Goal: Information Seeking & Learning: Learn about a topic

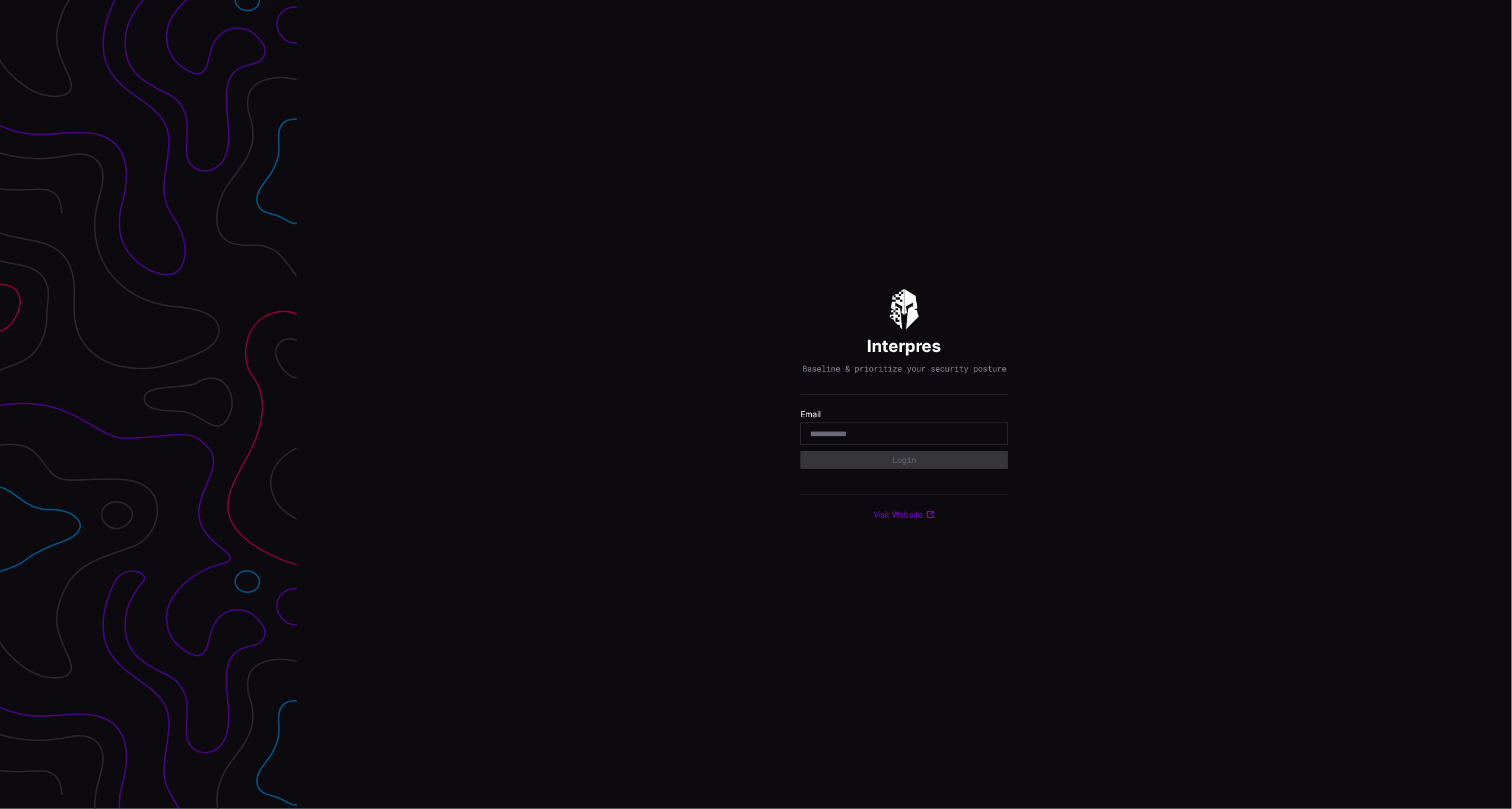
drag, startPoint x: 926, startPoint y: 447, endPoint x: 926, endPoint y: 438, distance: 9.0
click at [926, 444] on div at bounding box center [905, 433] width 208 height 22
click at [905, 436] on input "email" at bounding box center [905, 433] width 188 height 11
type input "**********"
click at [942, 461] on button "Login" at bounding box center [905, 460] width 208 height 18
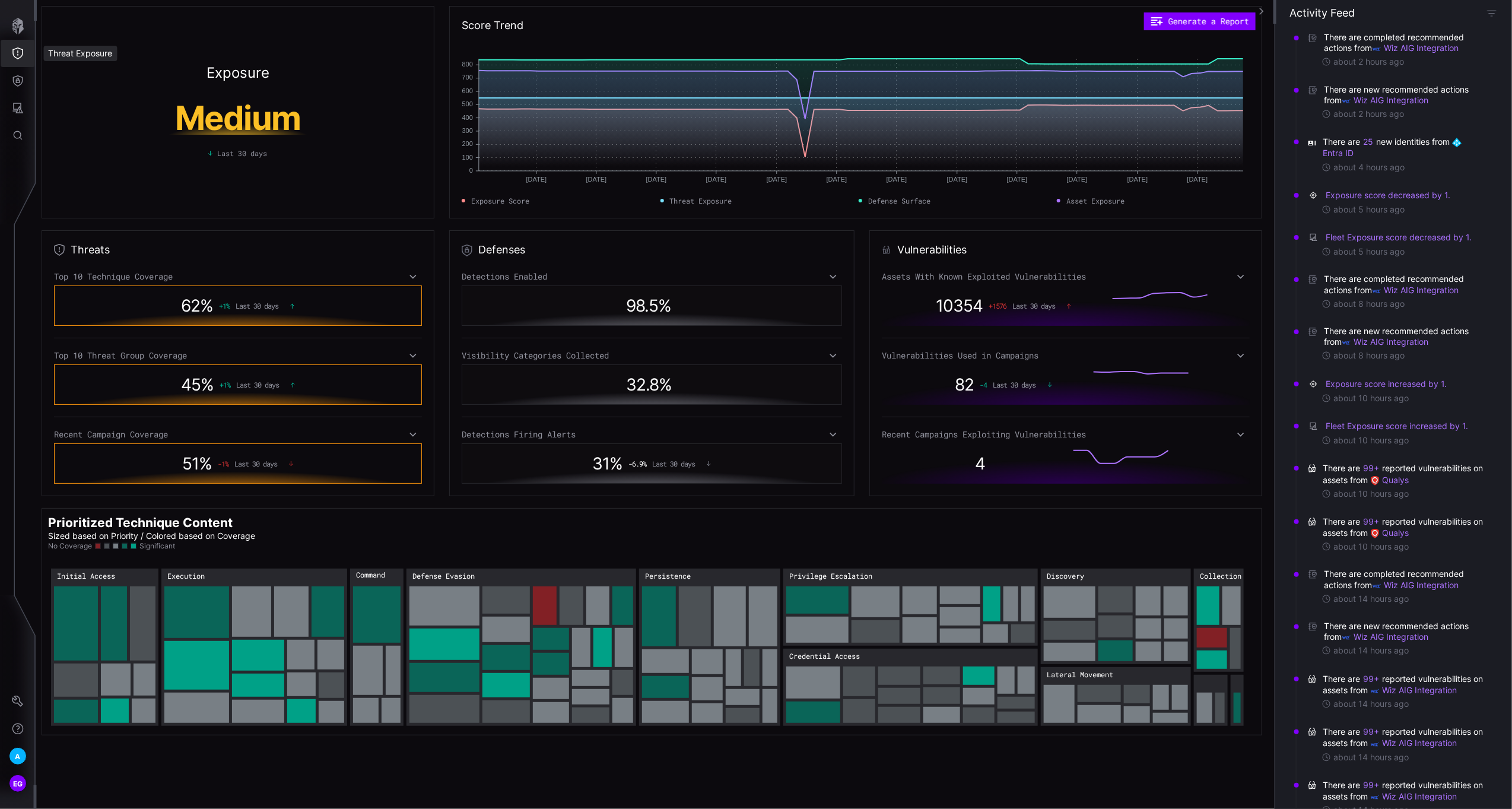
click at [18, 52] on icon "Threat Exposure" at bounding box center [17, 54] width 11 height 12
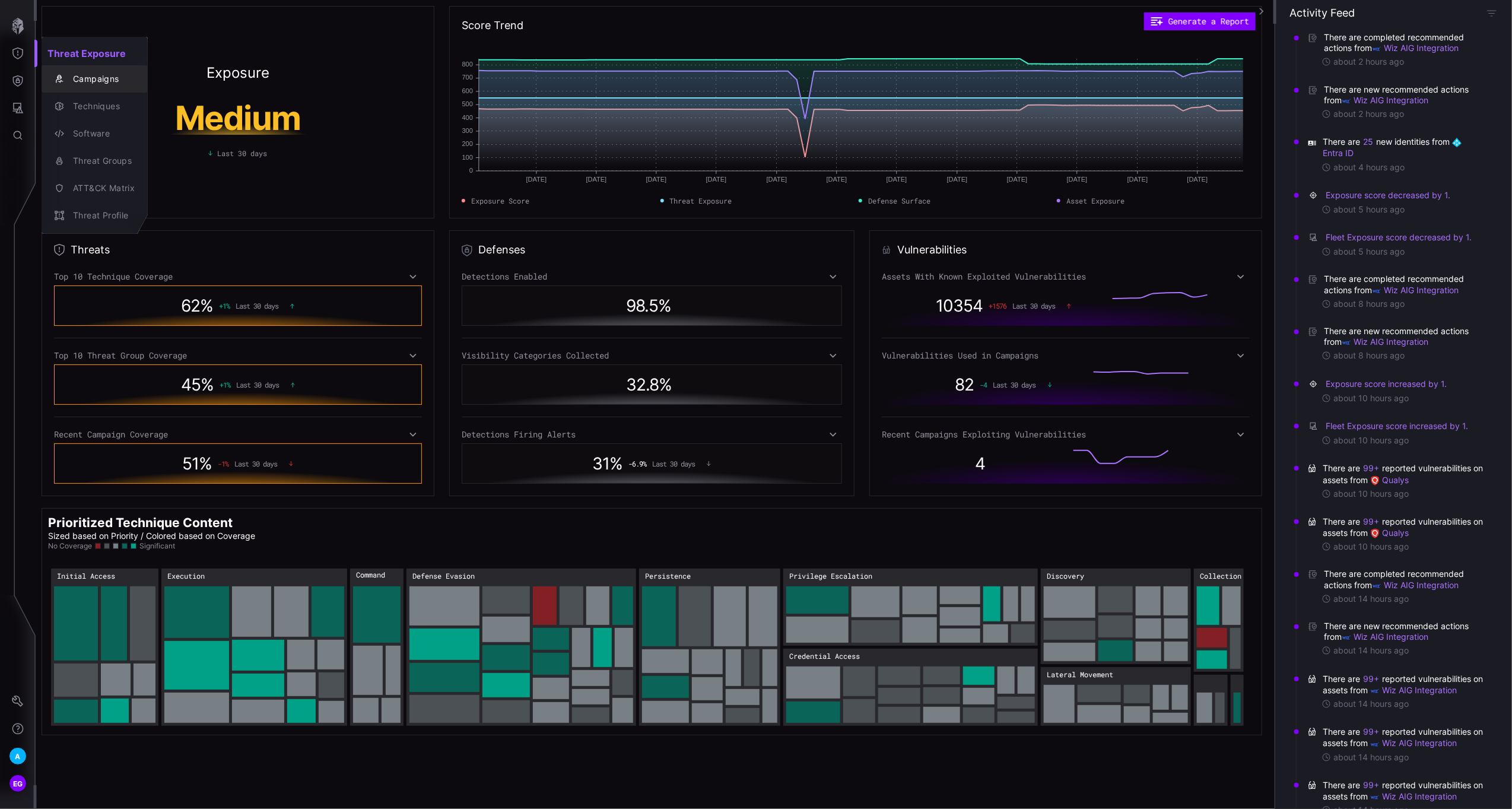
click at [87, 79] on div "Campaigns" at bounding box center [101, 79] width 67 height 14
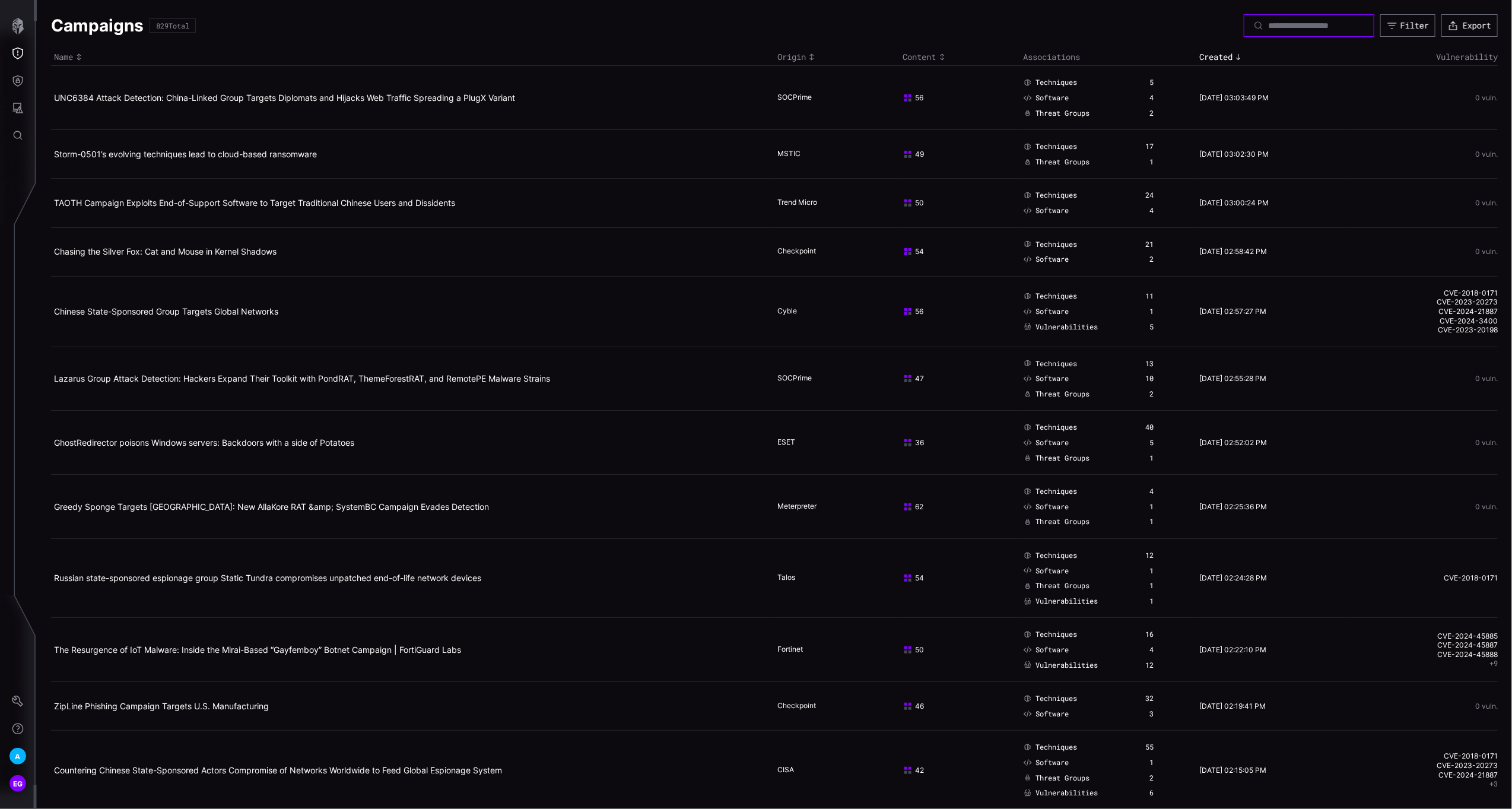
click at [1318, 28] on input at bounding box center [1310, 25] width 83 height 11
type input "******"
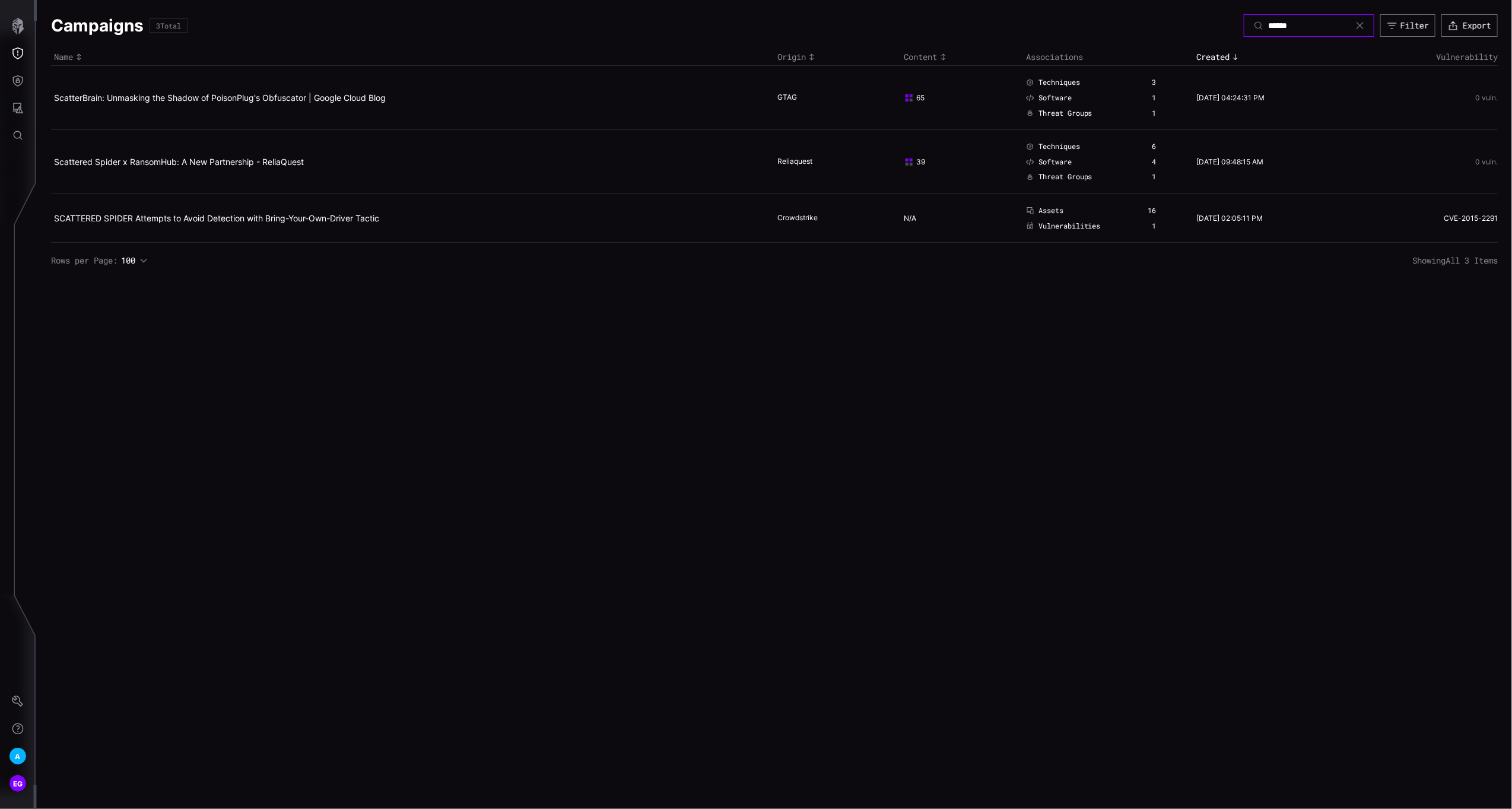
click at [1305, 23] on input "******" at bounding box center [1310, 25] width 83 height 11
type input "*********"
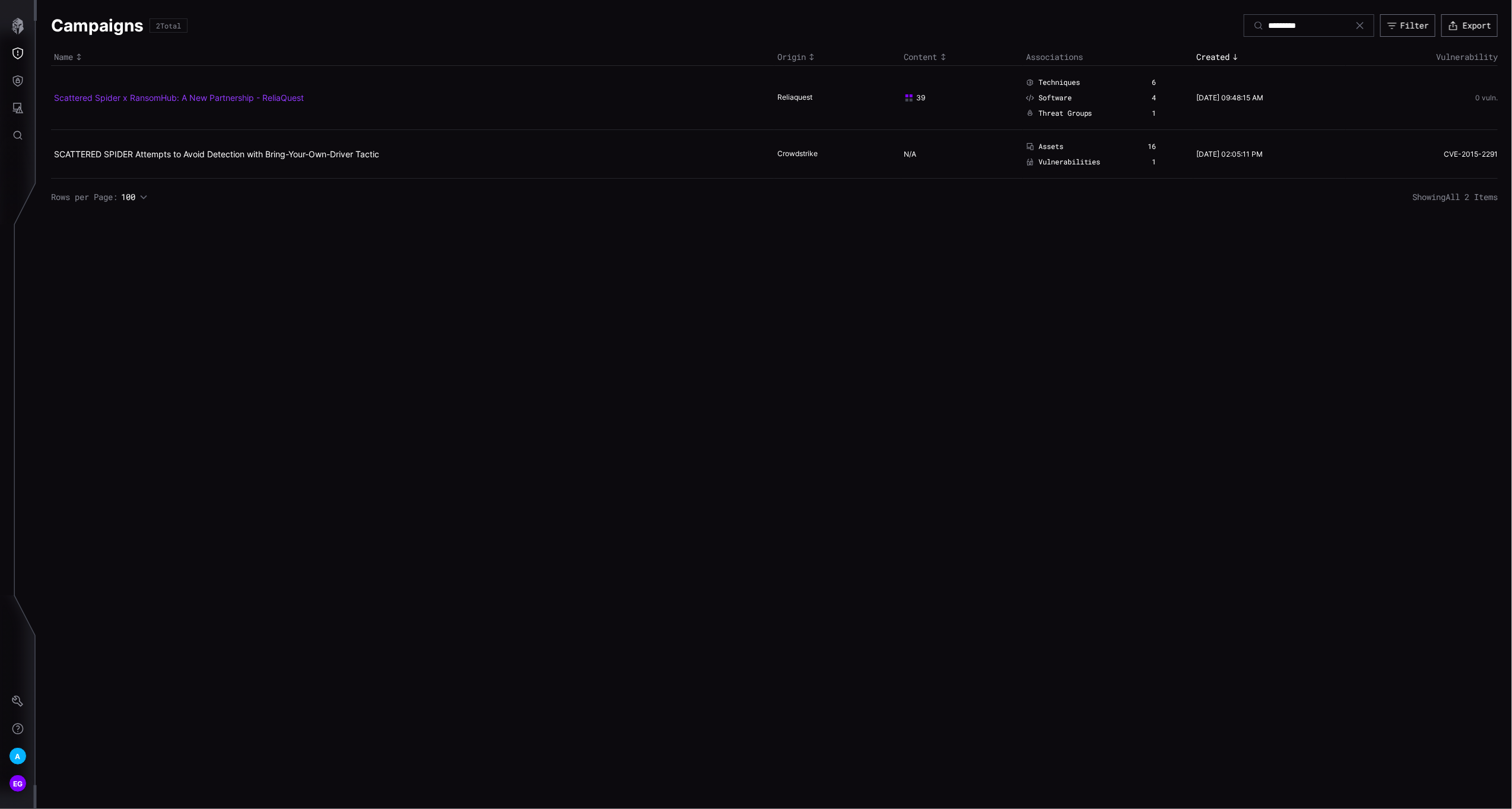
click at [139, 94] on link "Scattered Spider x RansomHub: A New Partnership - ReliaQuest" at bounding box center [179, 98] width 250 height 10
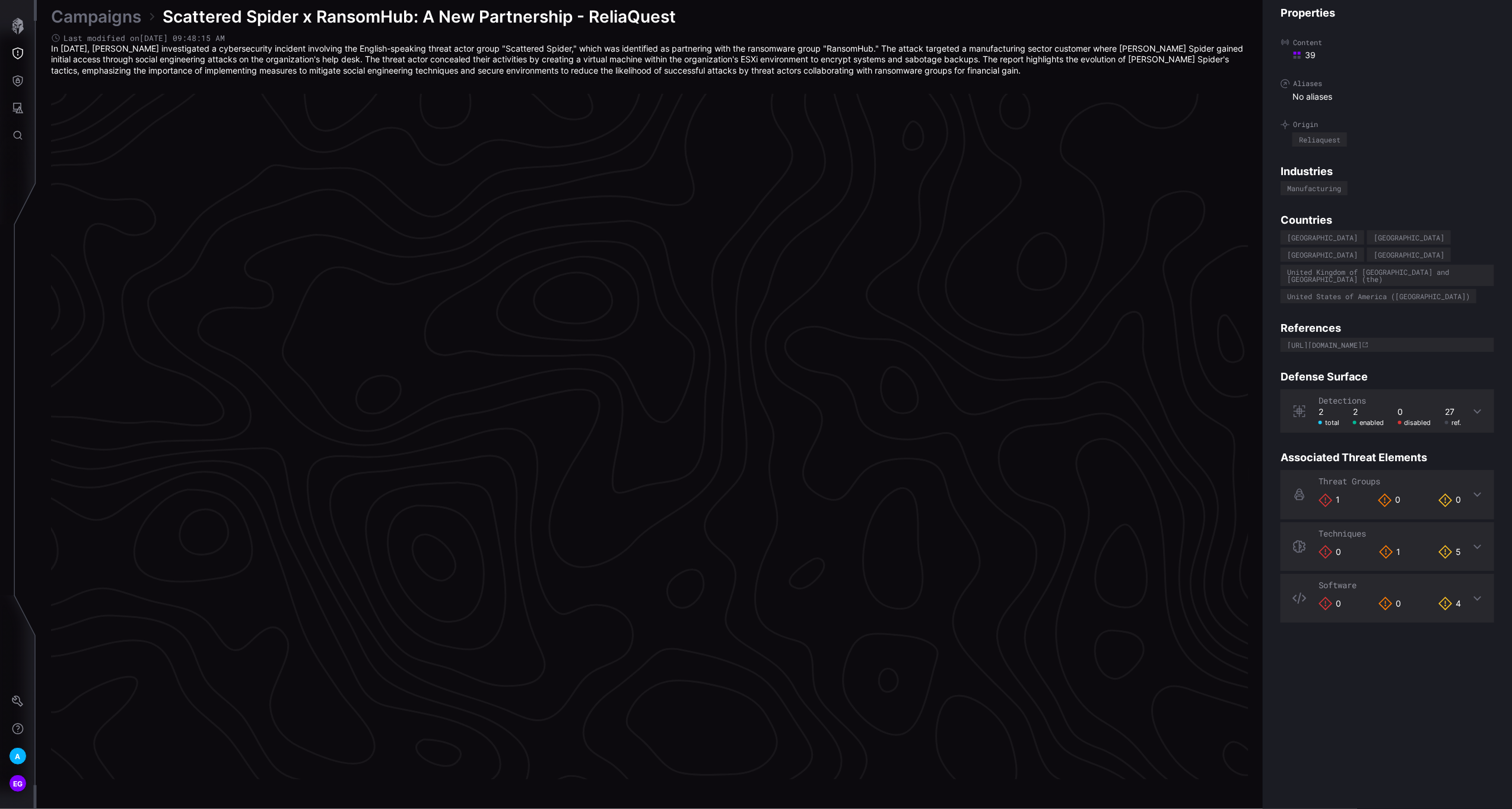
scroll to position [2334, 298]
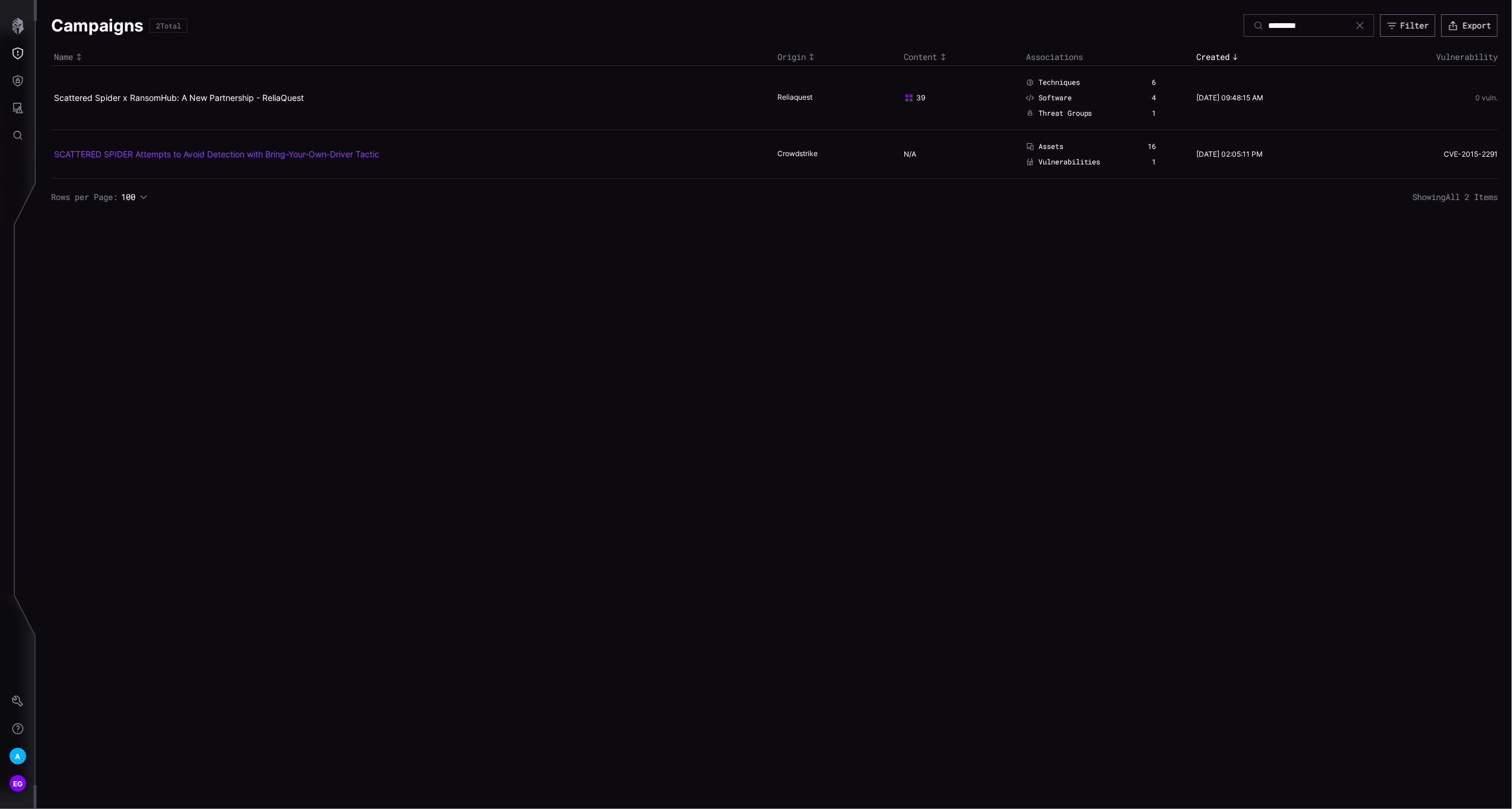
click at [187, 152] on link "SCATTERED SPIDER Attempts to Avoid Detection with Bring-Your-Own-Driver Tactic" at bounding box center [217, 154] width 325 height 10
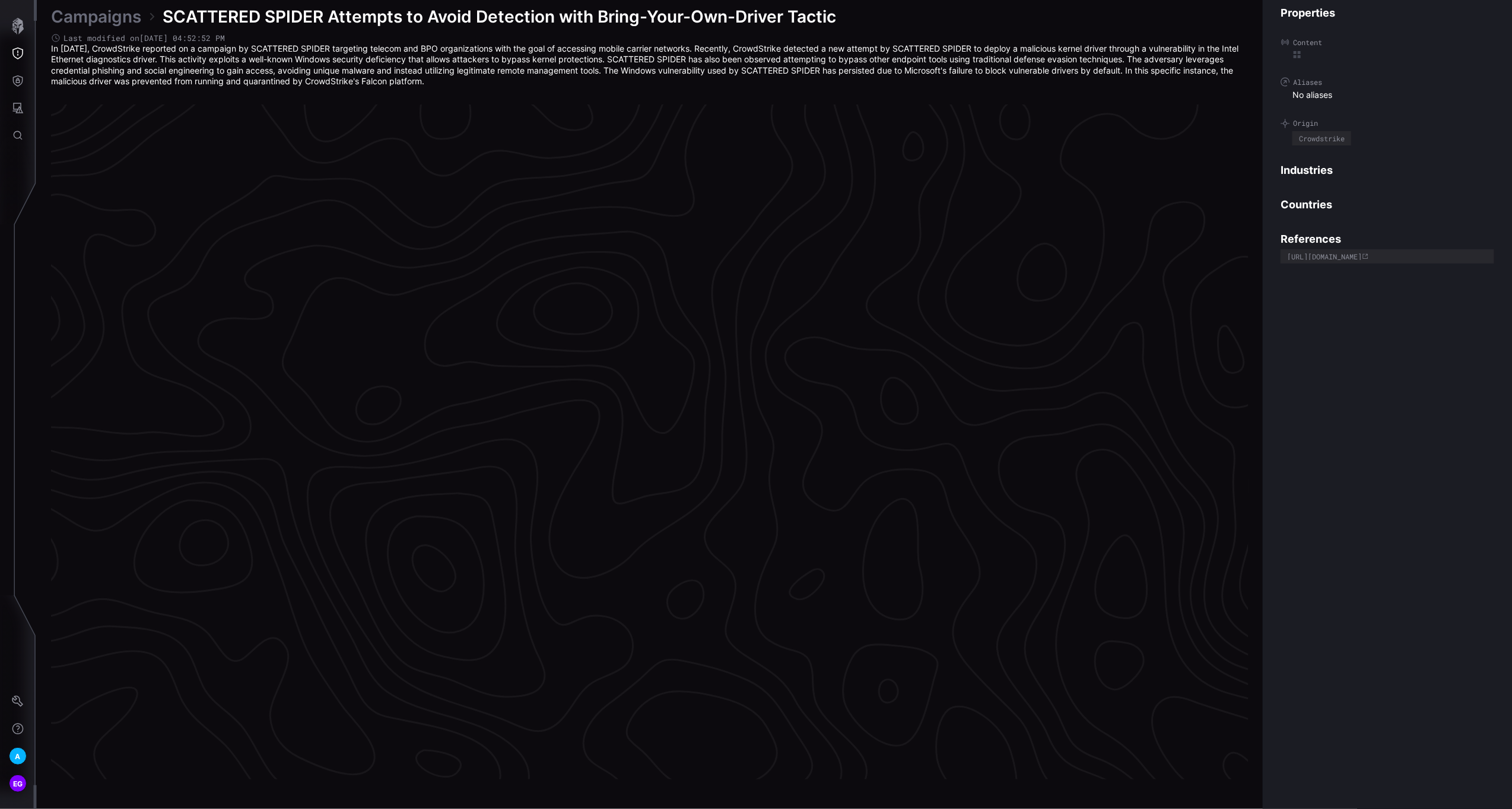
scroll to position [2340, 298]
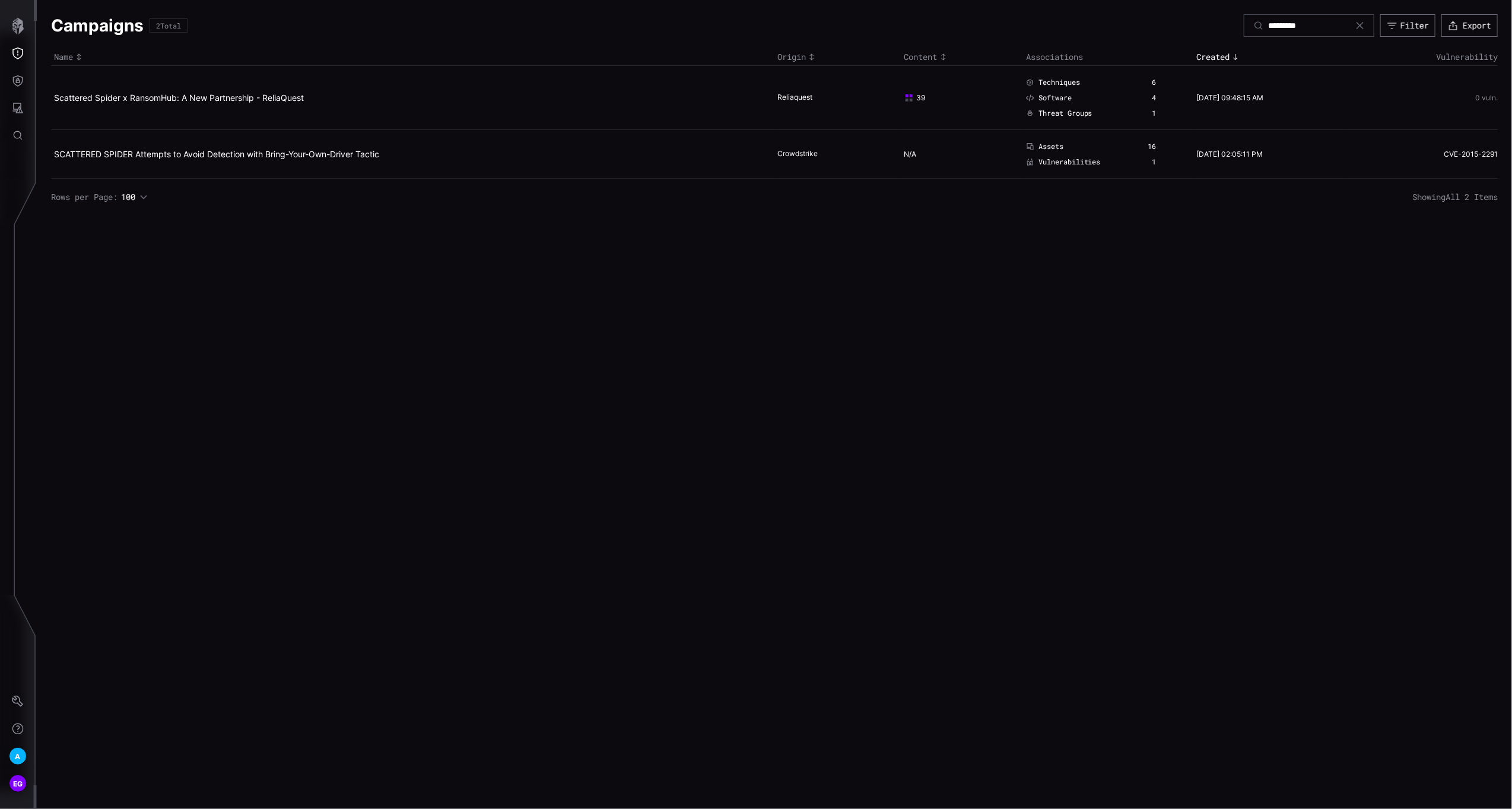
click at [238, 107] on td "Scattered Spider x RansomHub: A New Partnership - ReliaQuest" at bounding box center [412, 98] width 723 height 64
click at [204, 99] on link "Scattered Spider x RansomHub: A New Partnership - ReliaQuest" at bounding box center [179, 98] width 250 height 10
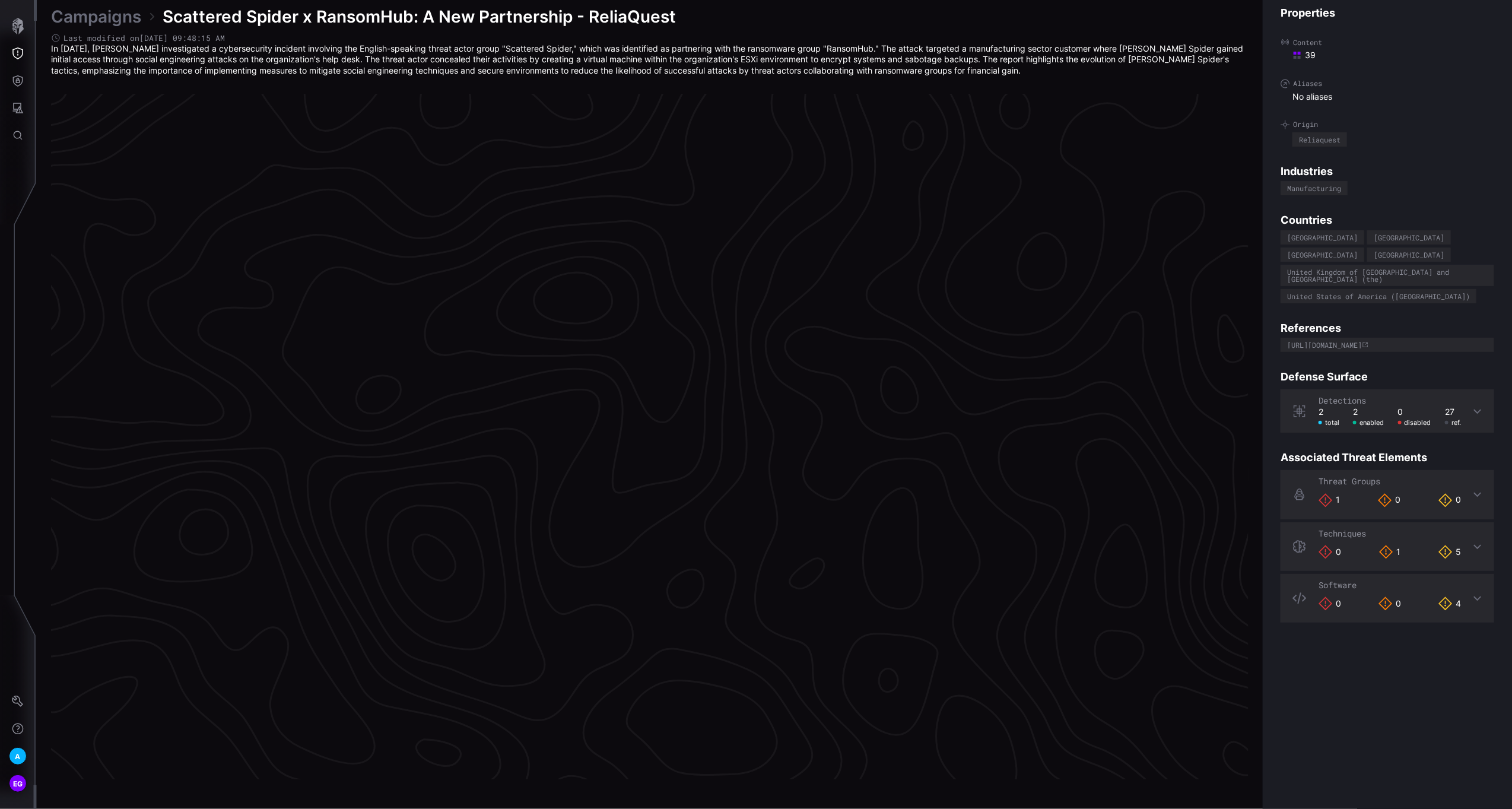
scroll to position [2334, 298]
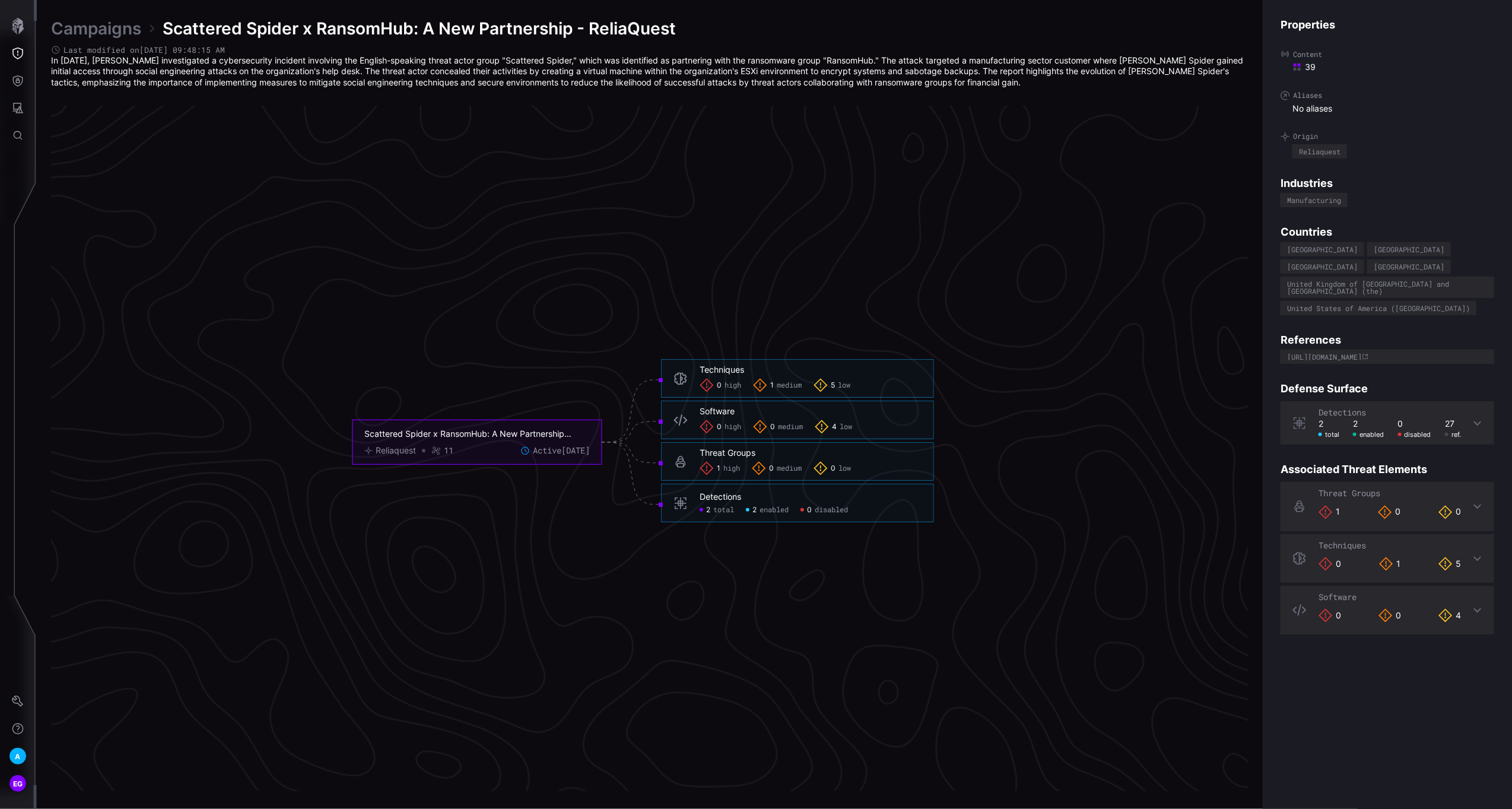
drag, startPoint x: 747, startPoint y: 376, endPoint x: 784, endPoint y: 376, distance: 37.0
click at [750, 376] on div "Techniques 0 high 1 medium 5 low" at bounding box center [810, 378] width 222 height 28
click at [728, 368] on div "Techniques" at bounding box center [721, 370] width 44 height 11
click at [16, 48] on icon "Threat Exposure" at bounding box center [17, 54] width 12 height 12
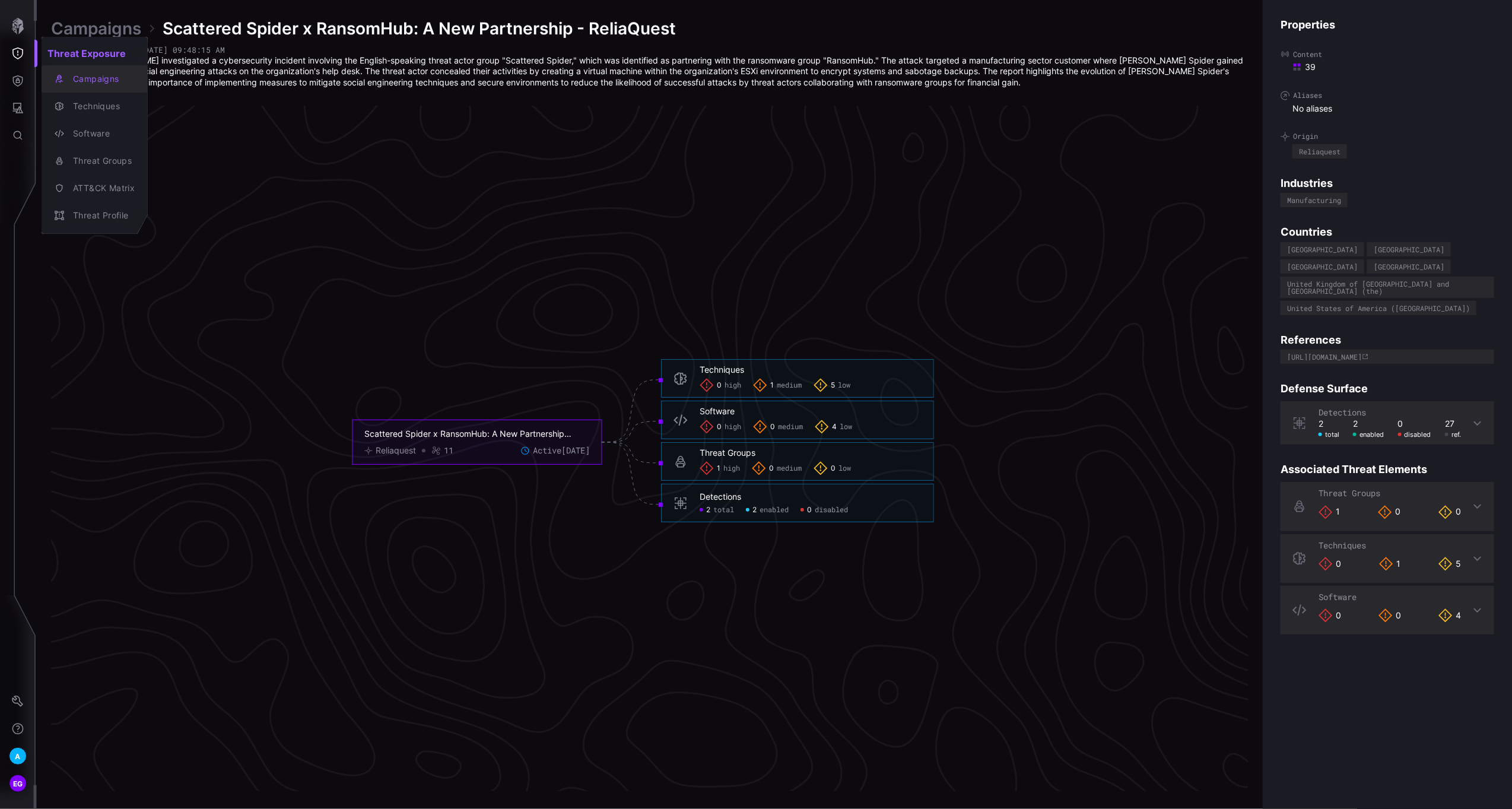
click at [101, 82] on div "Campaigns" at bounding box center [101, 79] width 67 height 14
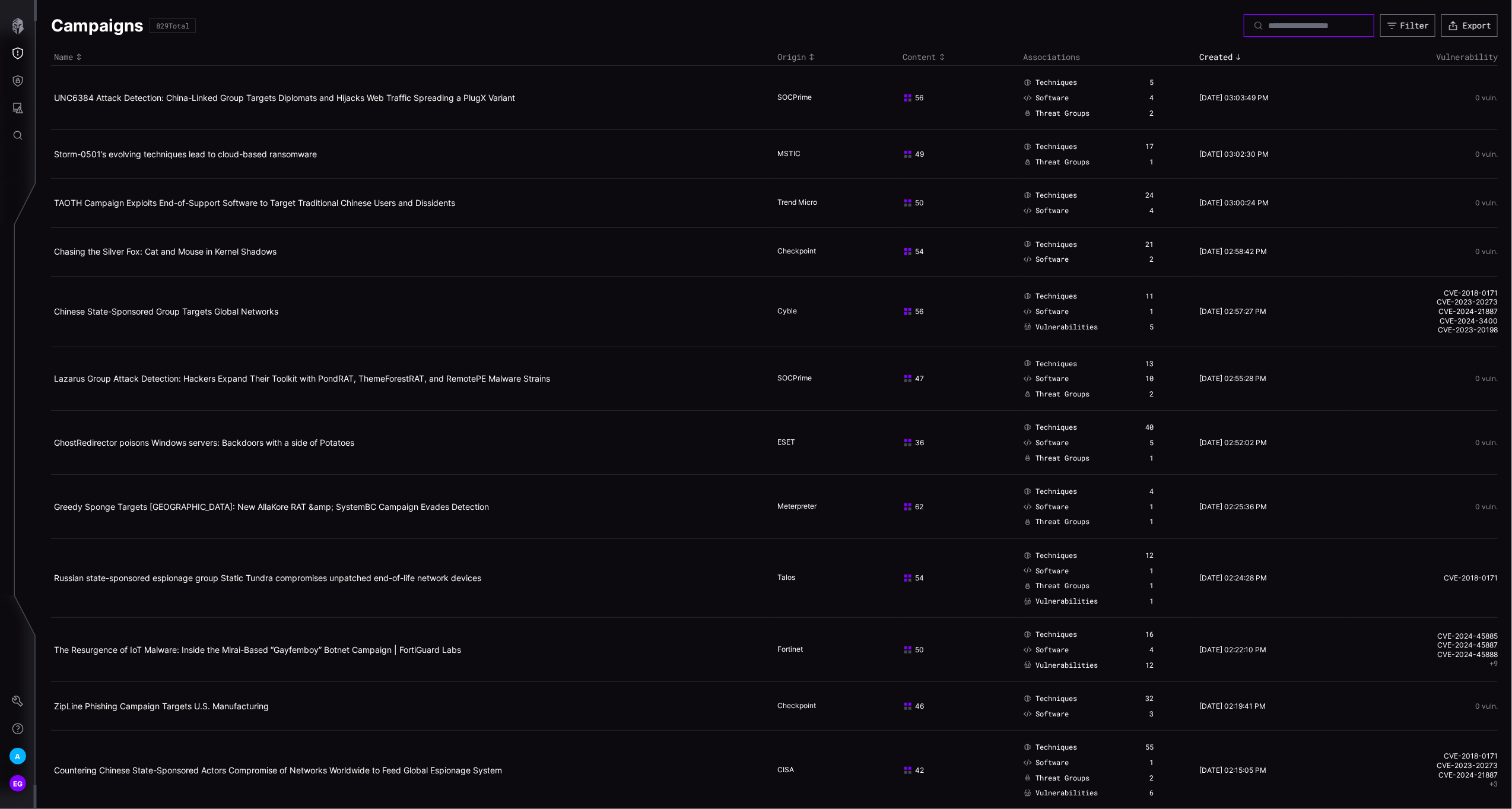
click at [1303, 22] on input at bounding box center [1310, 25] width 83 height 11
type input "*********"
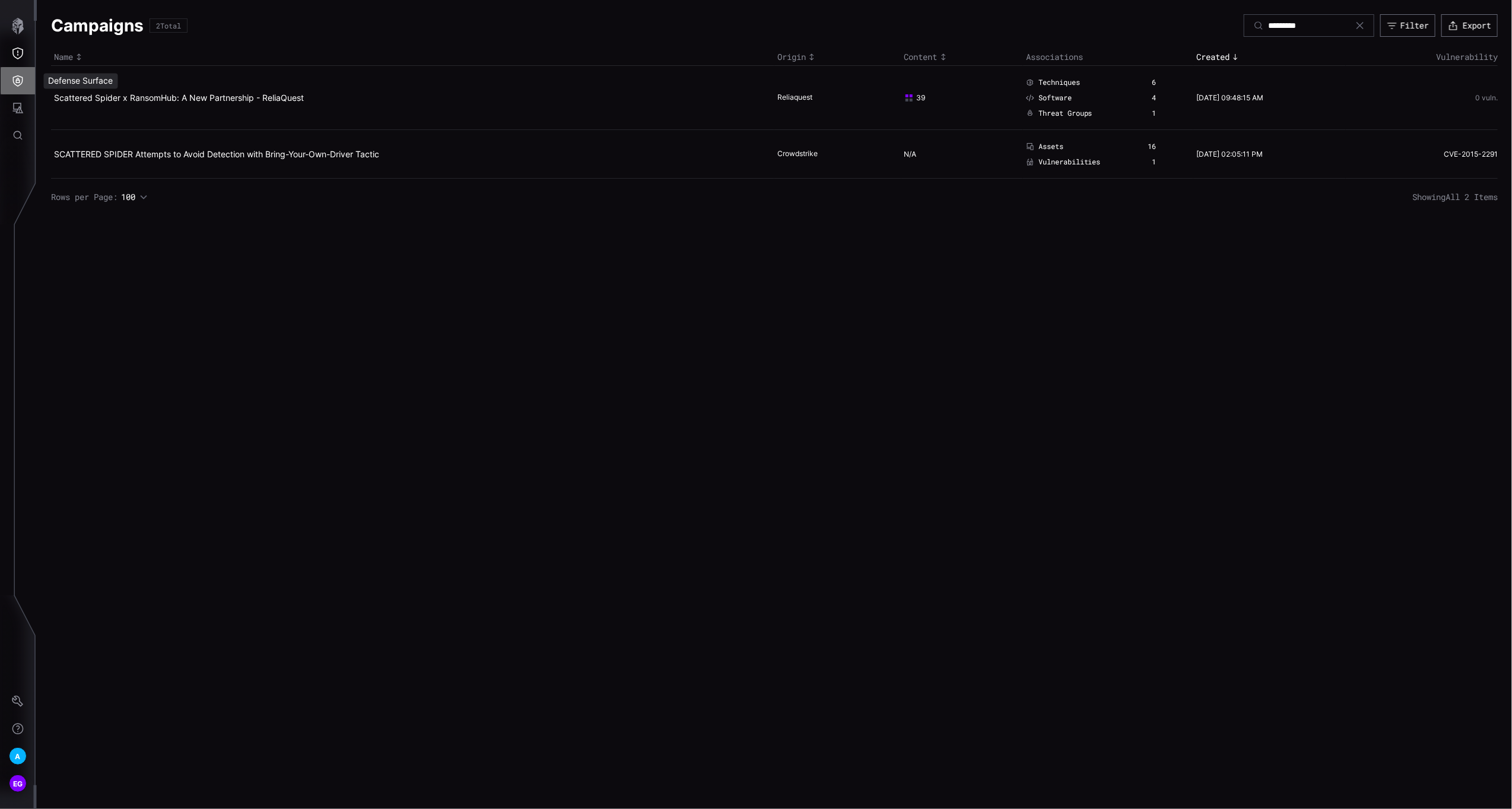
click at [13, 75] on icon "Defense Surface" at bounding box center [17, 80] width 12 height 12
click at [647, 386] on div at bounding box center [756, 404] width 1512 height 809
click at [114, 96] on link "Scattered Spider x RansomHub: A New Partnership - ReliaQuest" at bounding box center [179, 98] width 250 height 10
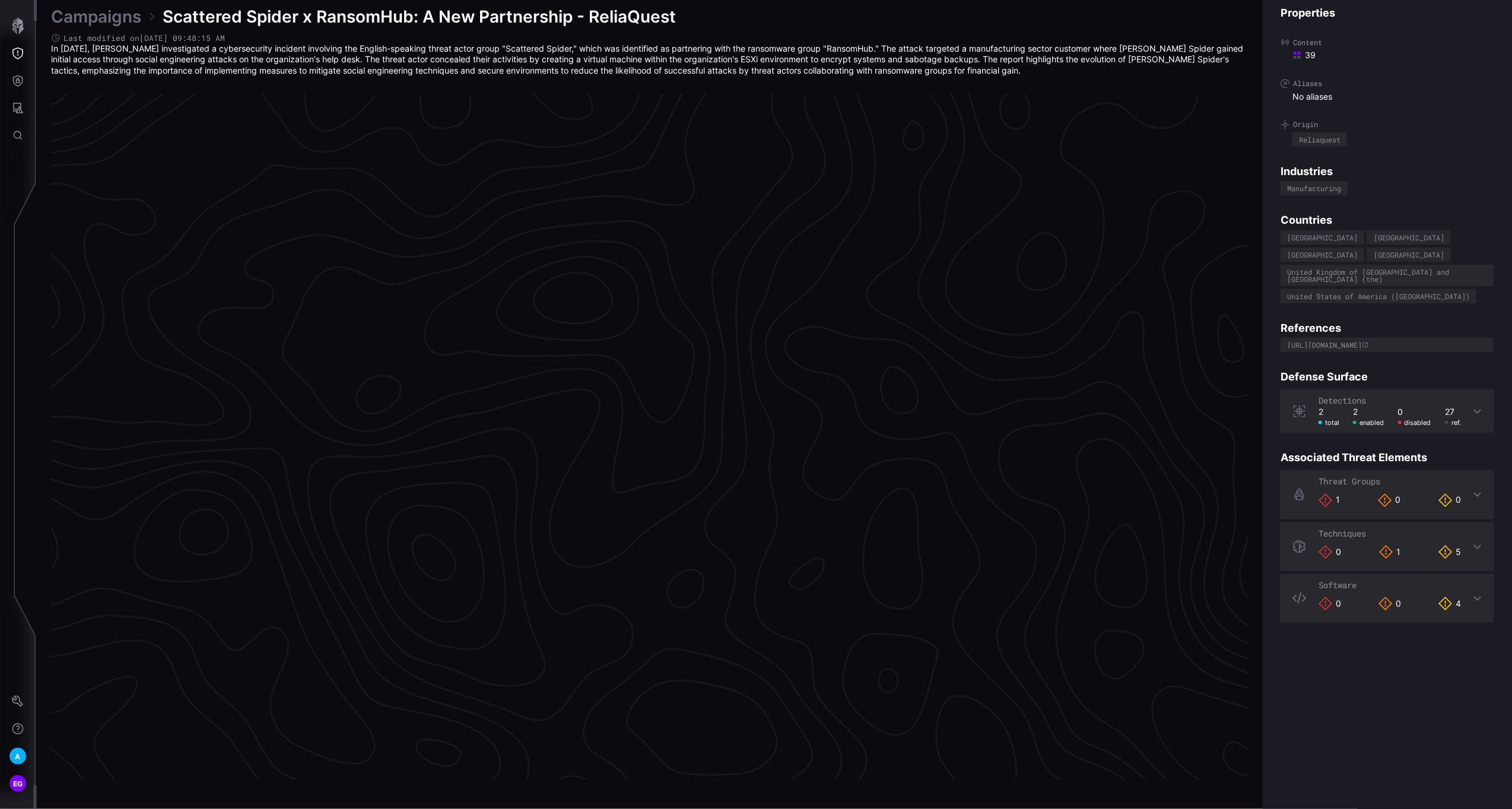
scroll to position [2334, 298]
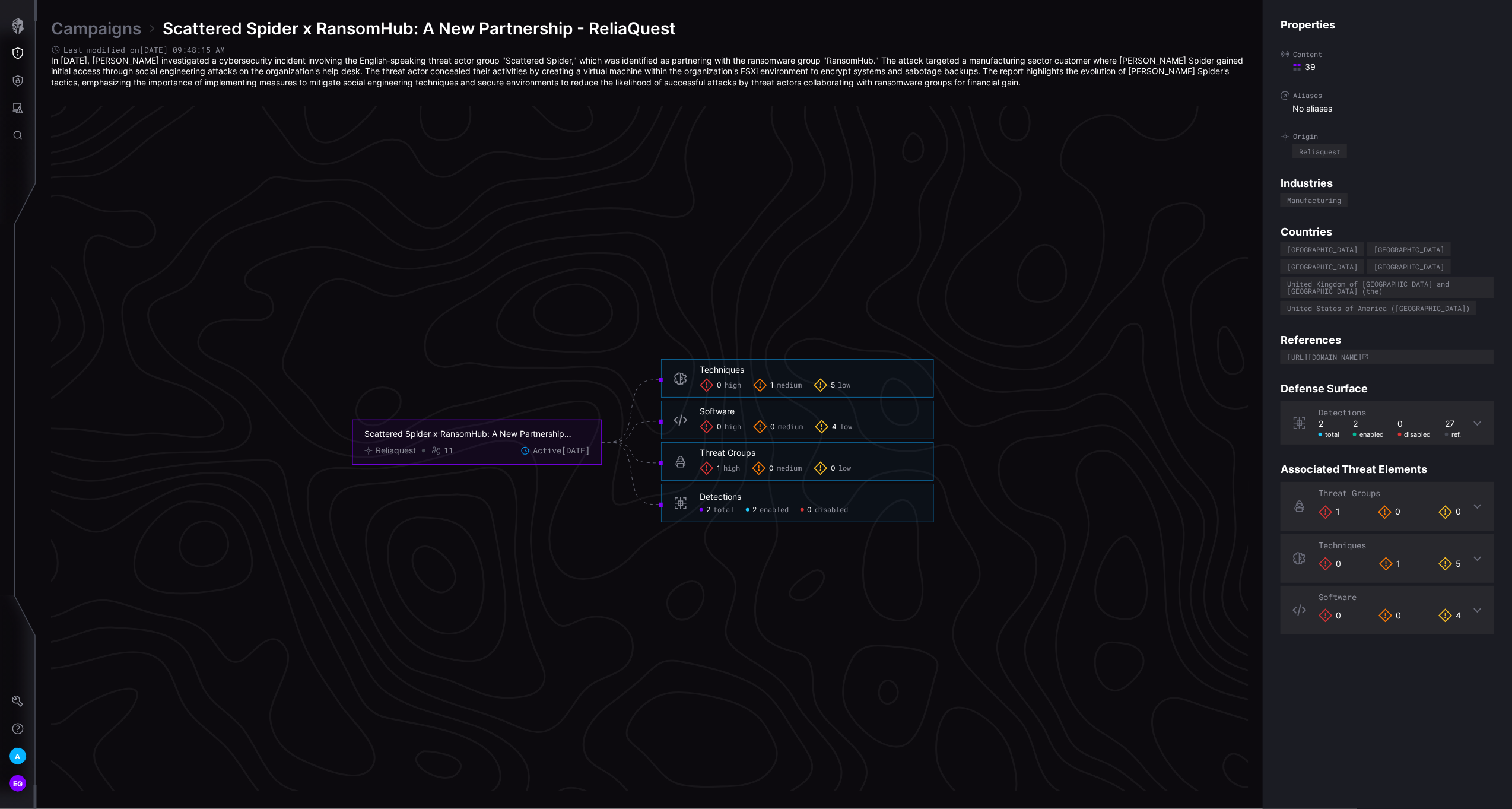
click at [1469, 414] on div "Detections 2 total 2 enabled 0 disabled 27 ref." at bounding box center [1387, 423] width 214 height 43
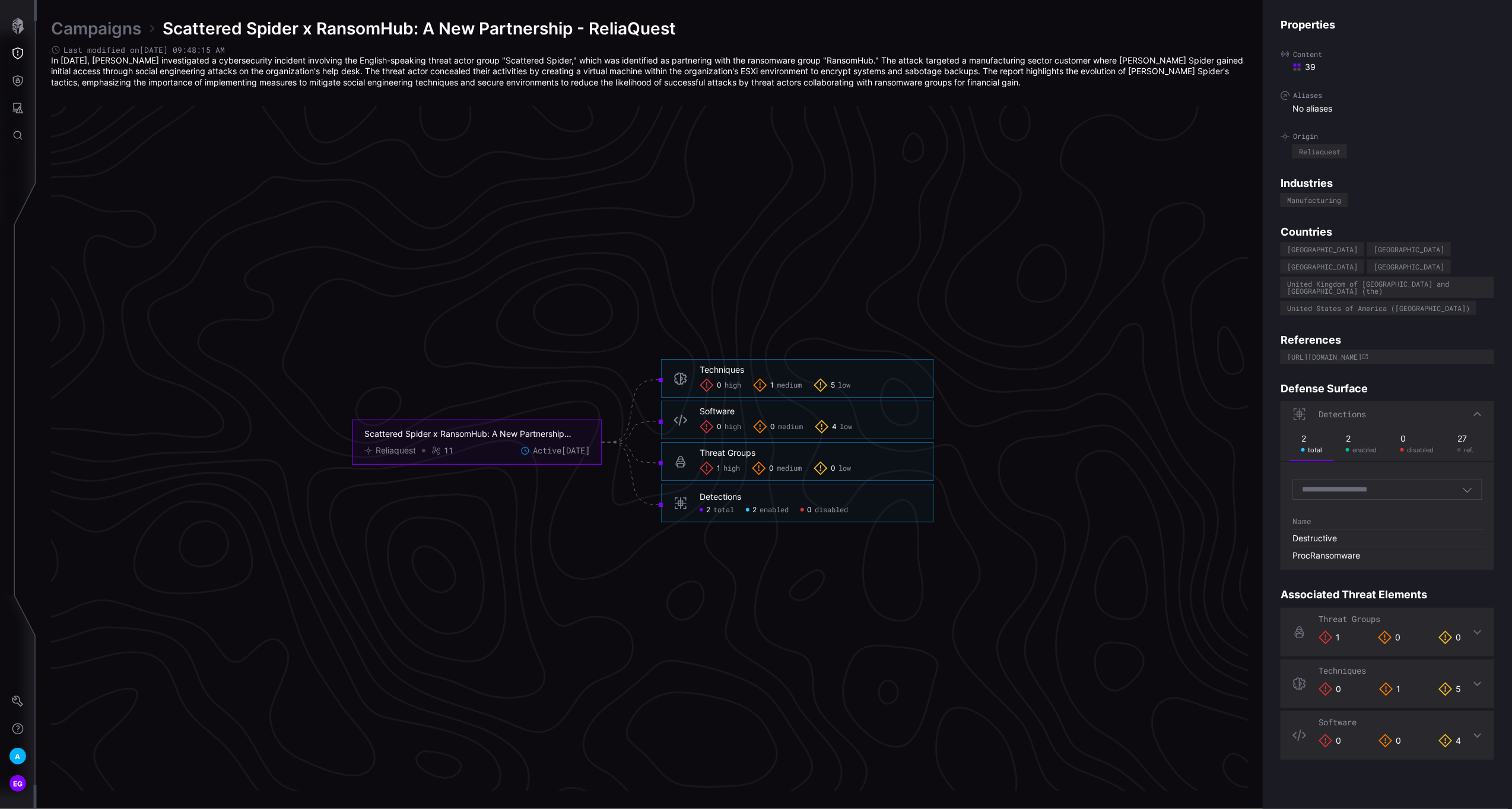
click at [718, 512] on span "total" at bounding box center [723, 510] width 21 height 9
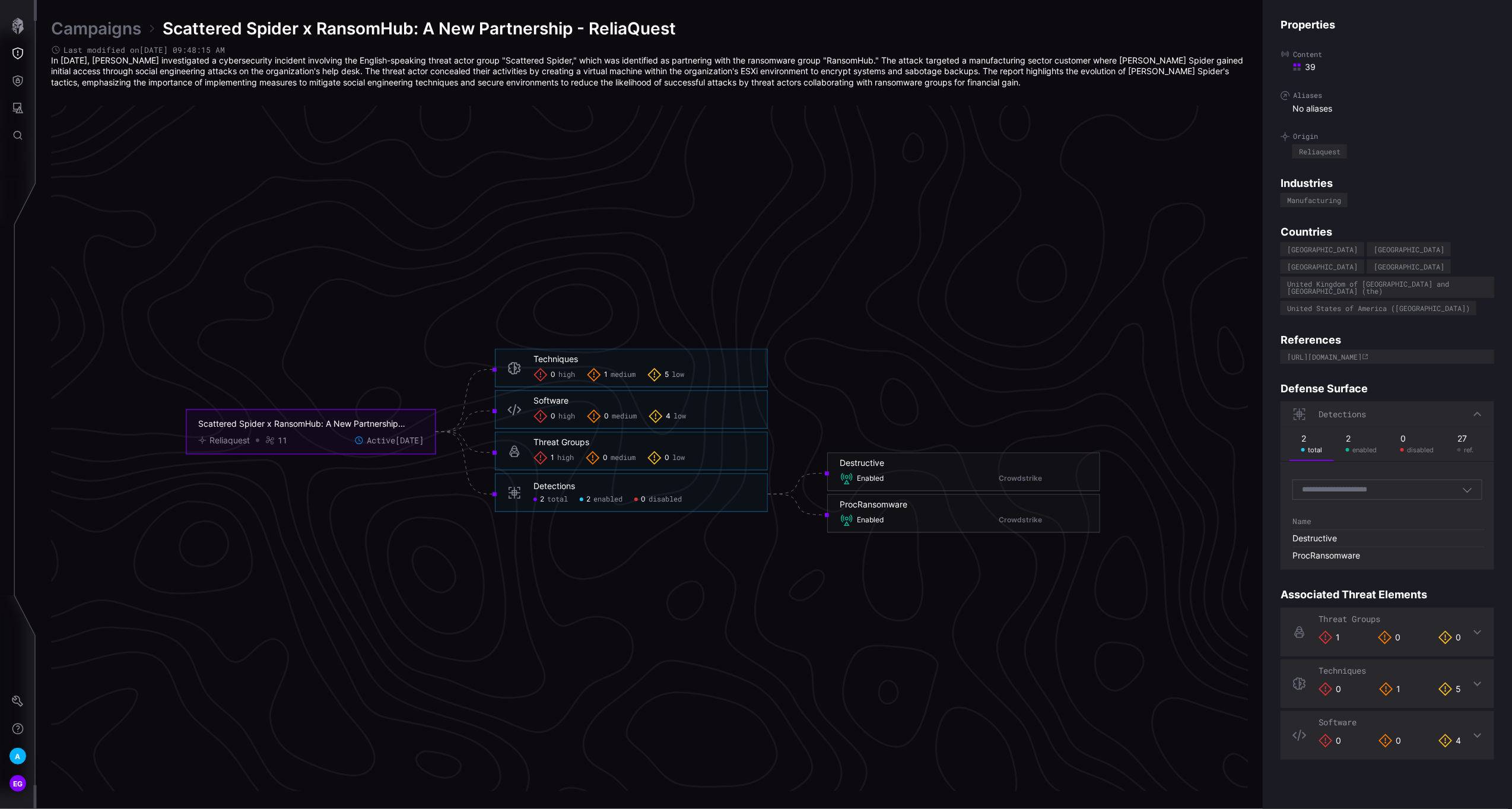
click at [559, 456] on span "high" at bounding box center [565, 458] width 17 height 9
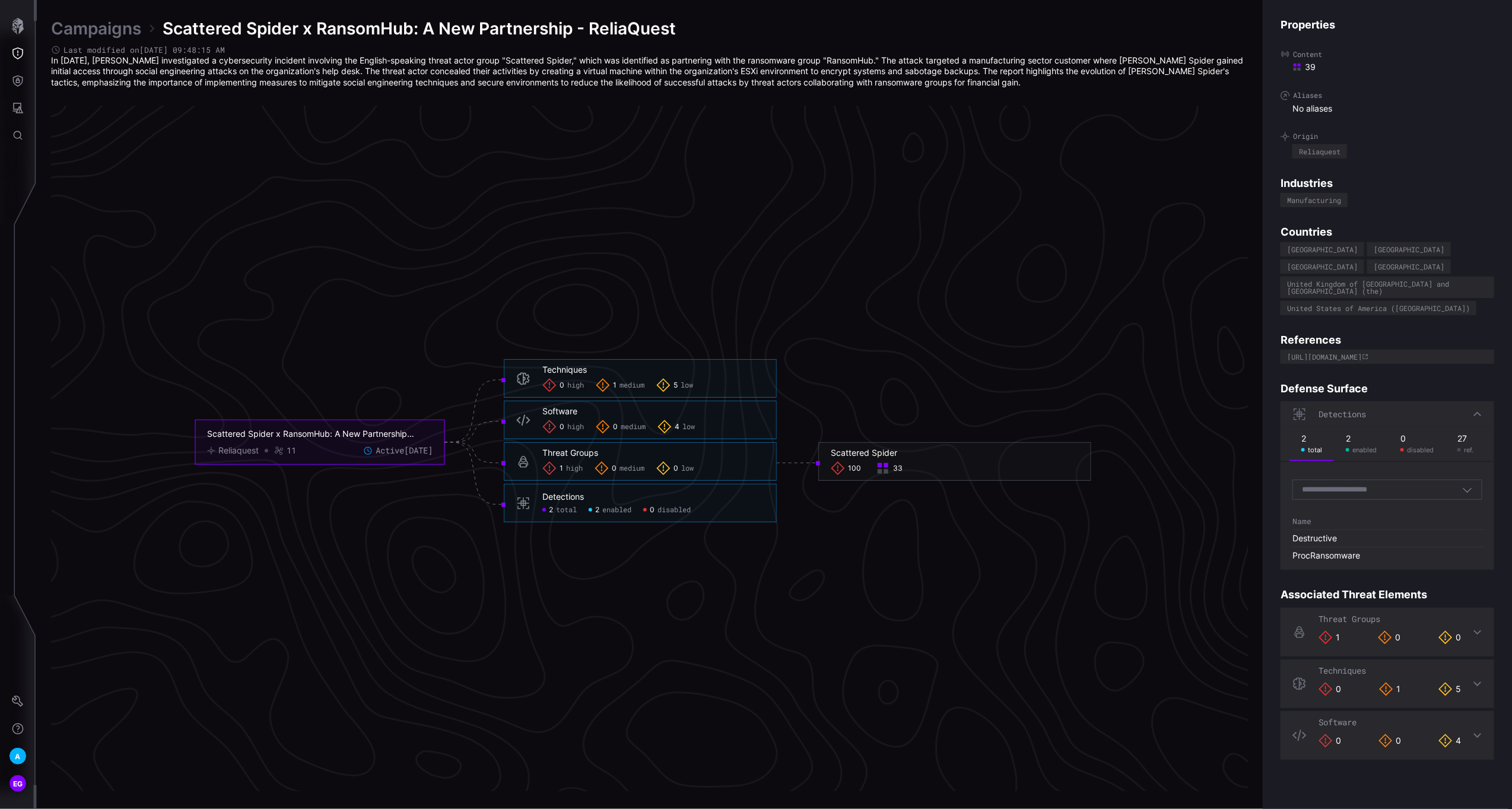
click at [565, 420] on div "0 high" at bounding box center [562, 427] width 41 height 14
click at [574, 389] on span "high" at bounding box center [576, 385] width 17 height 9
click at [13, 28] on icon "button" at bounding box center [17, 26] width 17 height 17
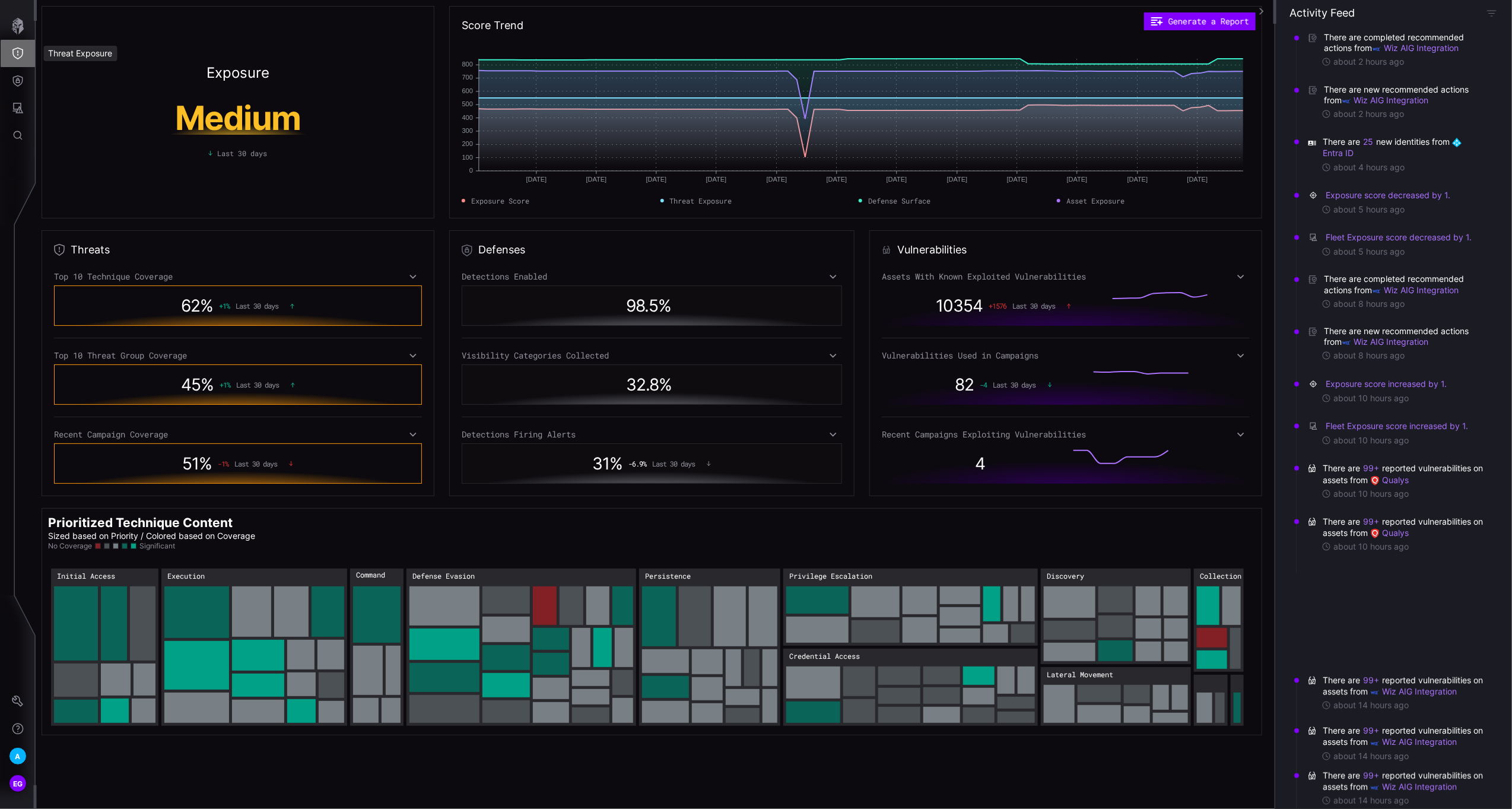
click at [13, 50] on icon "Threat Exposure" at bounding box center [17, 54] width 11 height 12
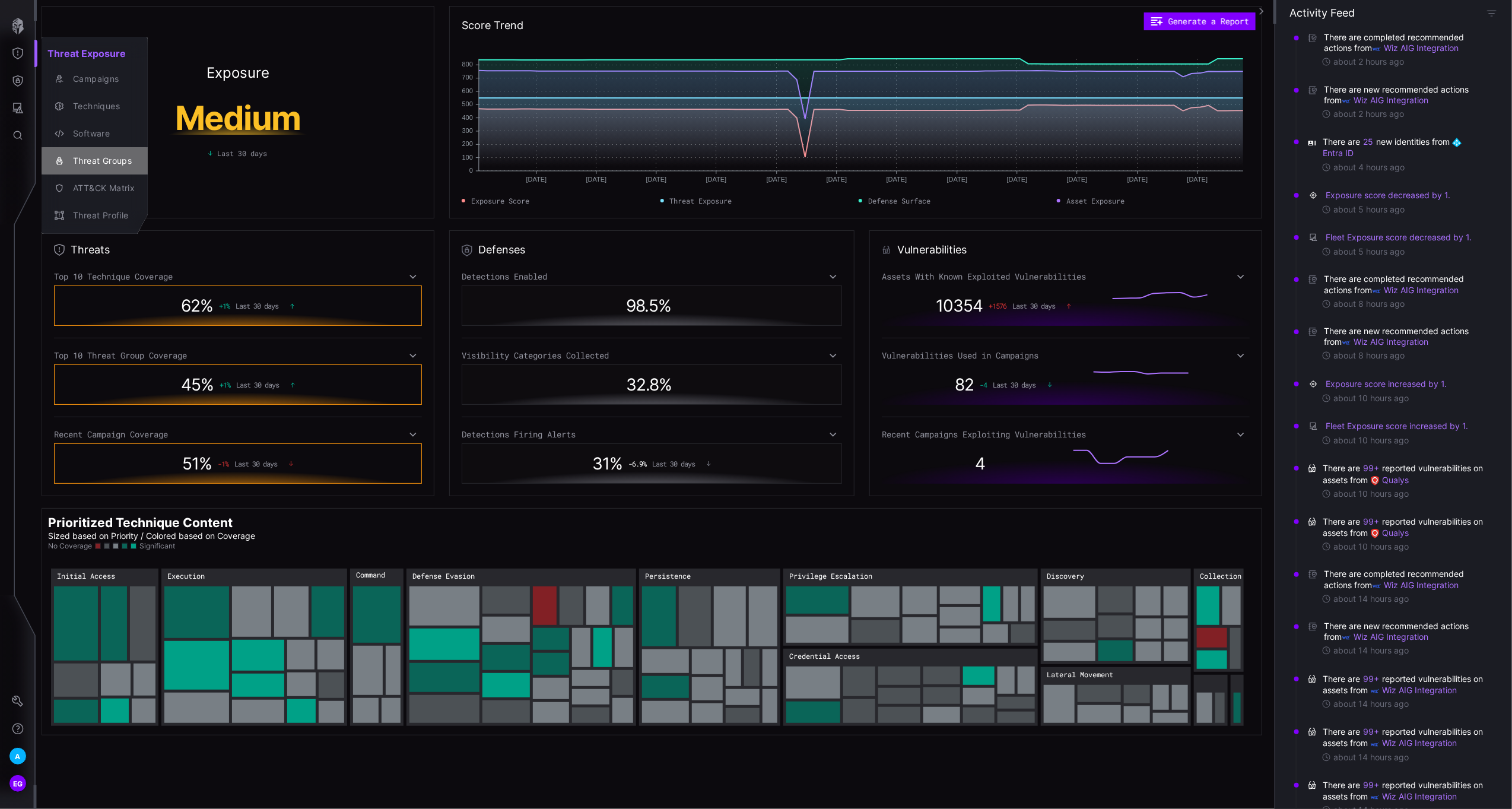
click at [115, 166] on div "Threat Groups" at bounding box center [101, 161] width 67 height 14
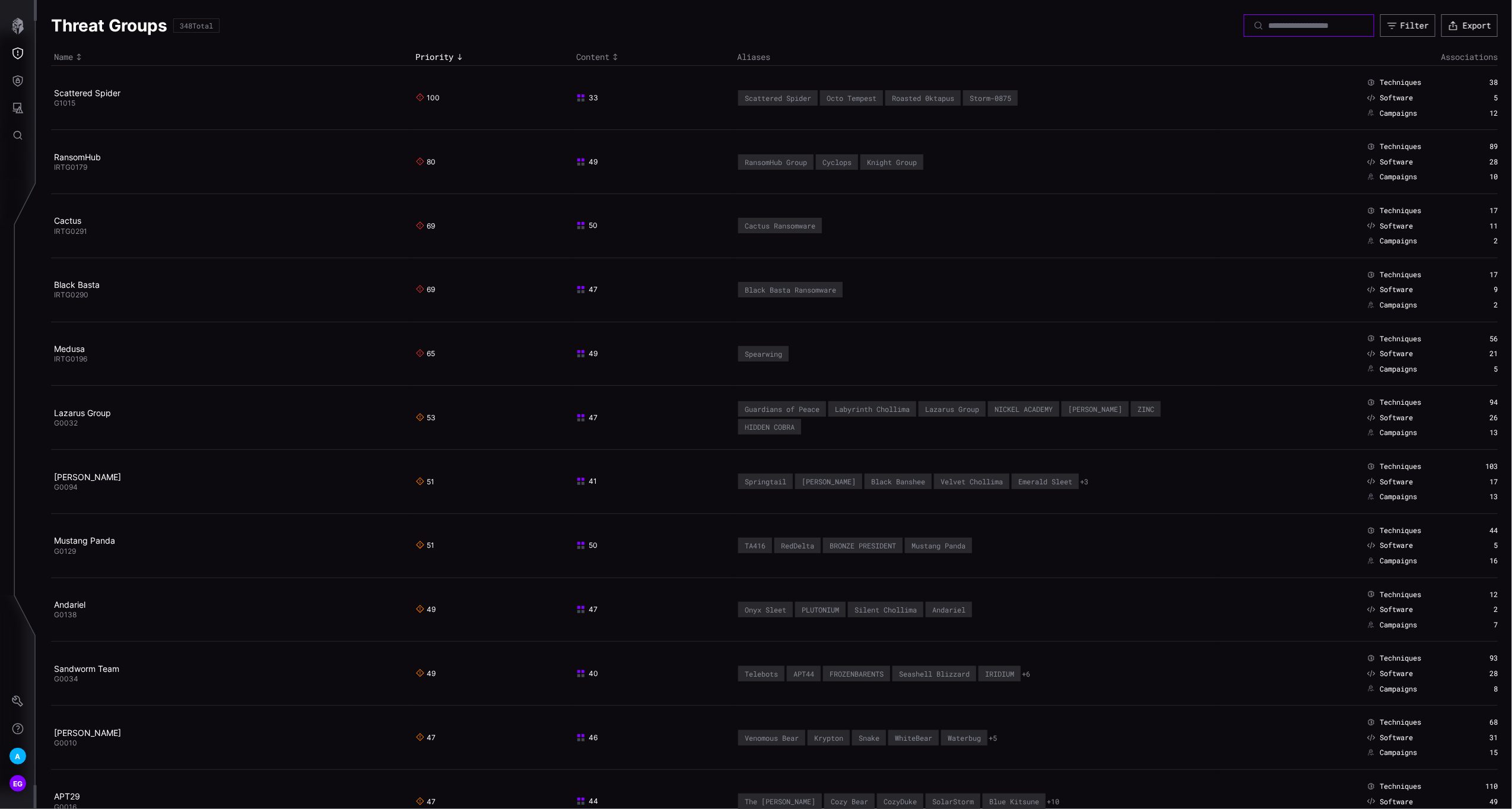
click at [1268, 21] on input at bounding box center [1310, 25] width 83 height 11
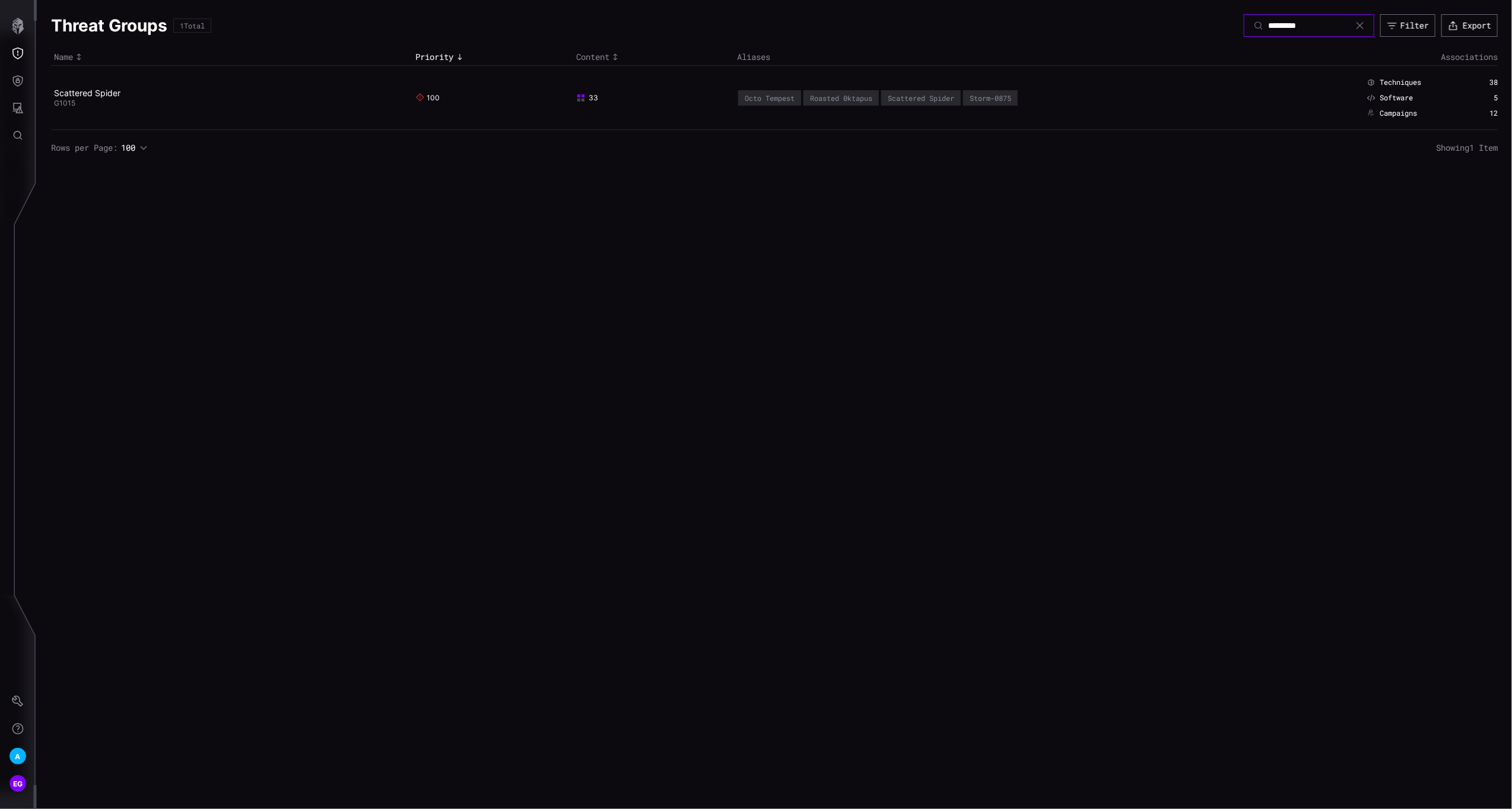
type input "*********"
